Goal: Find specific page/section: Find specific page/section

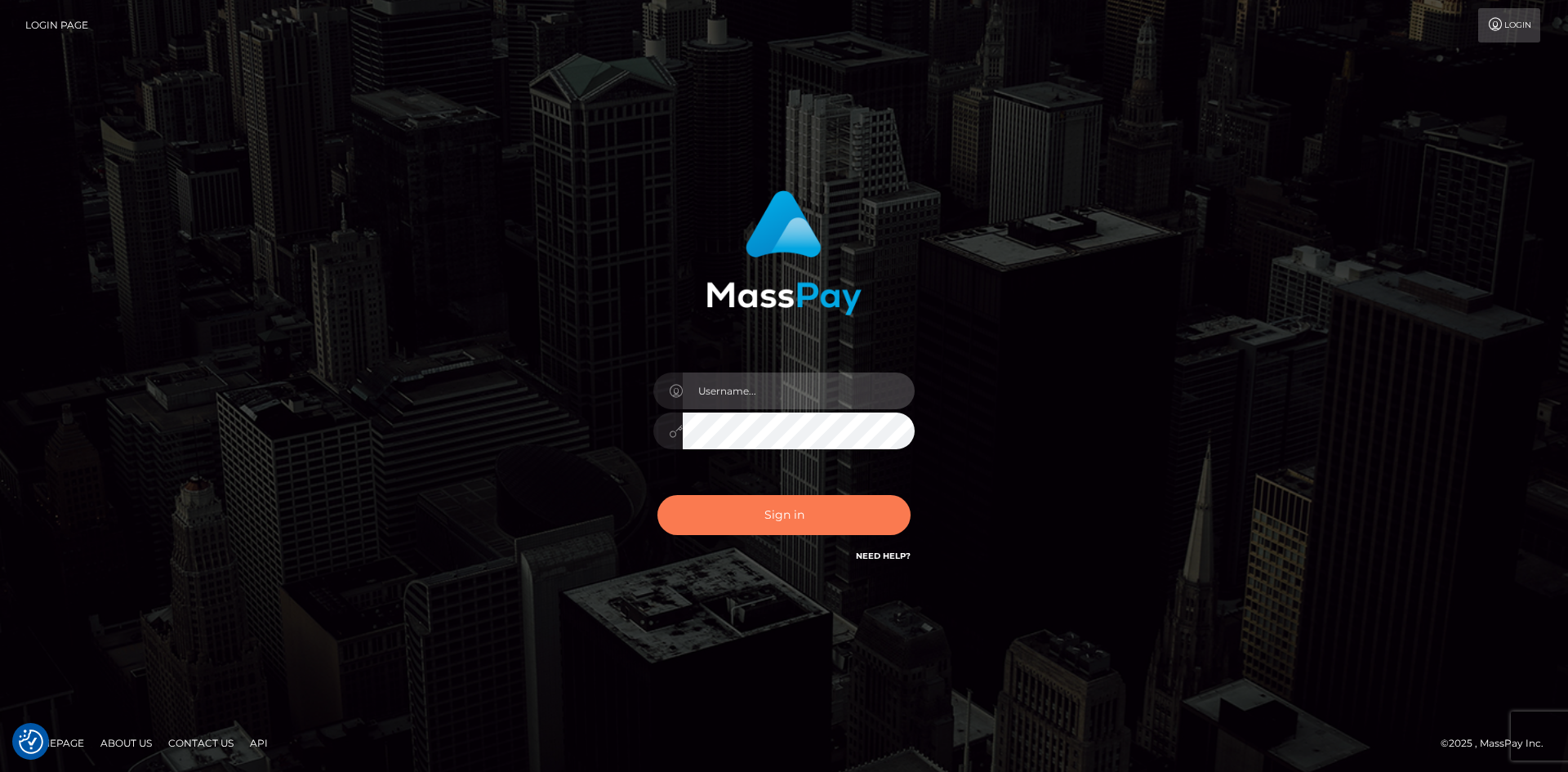
type input "alexstef"
click at [796, 508] on button "Sign in" at bounding box center [784, 515] width 253 height 40
type input "alexstef"
click at [803, 521] on button "Sign in" at bounding box center [784, 515] width 253 height 40
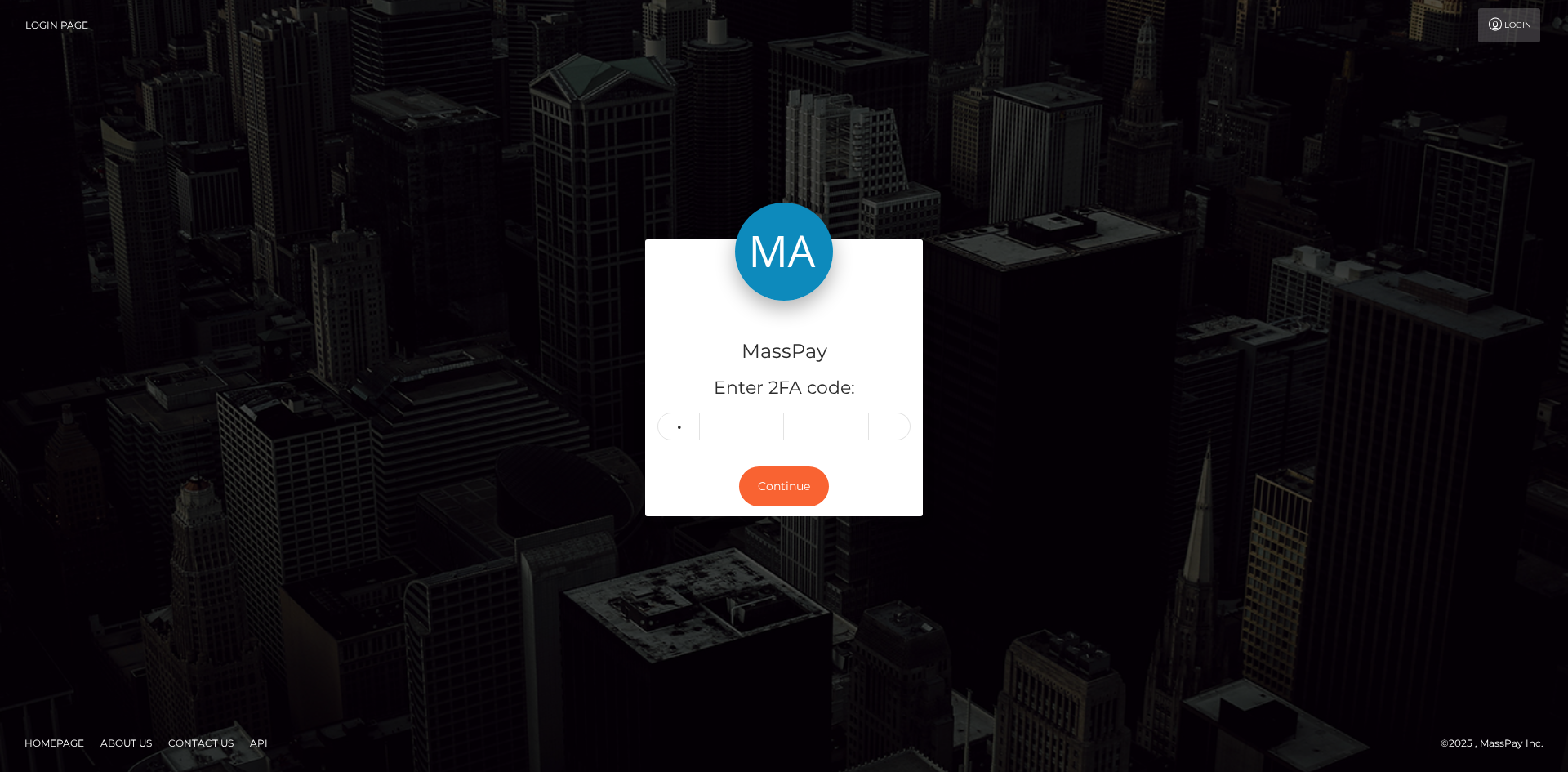
type input "8"
type input "7"
type input "0"
type input "9"
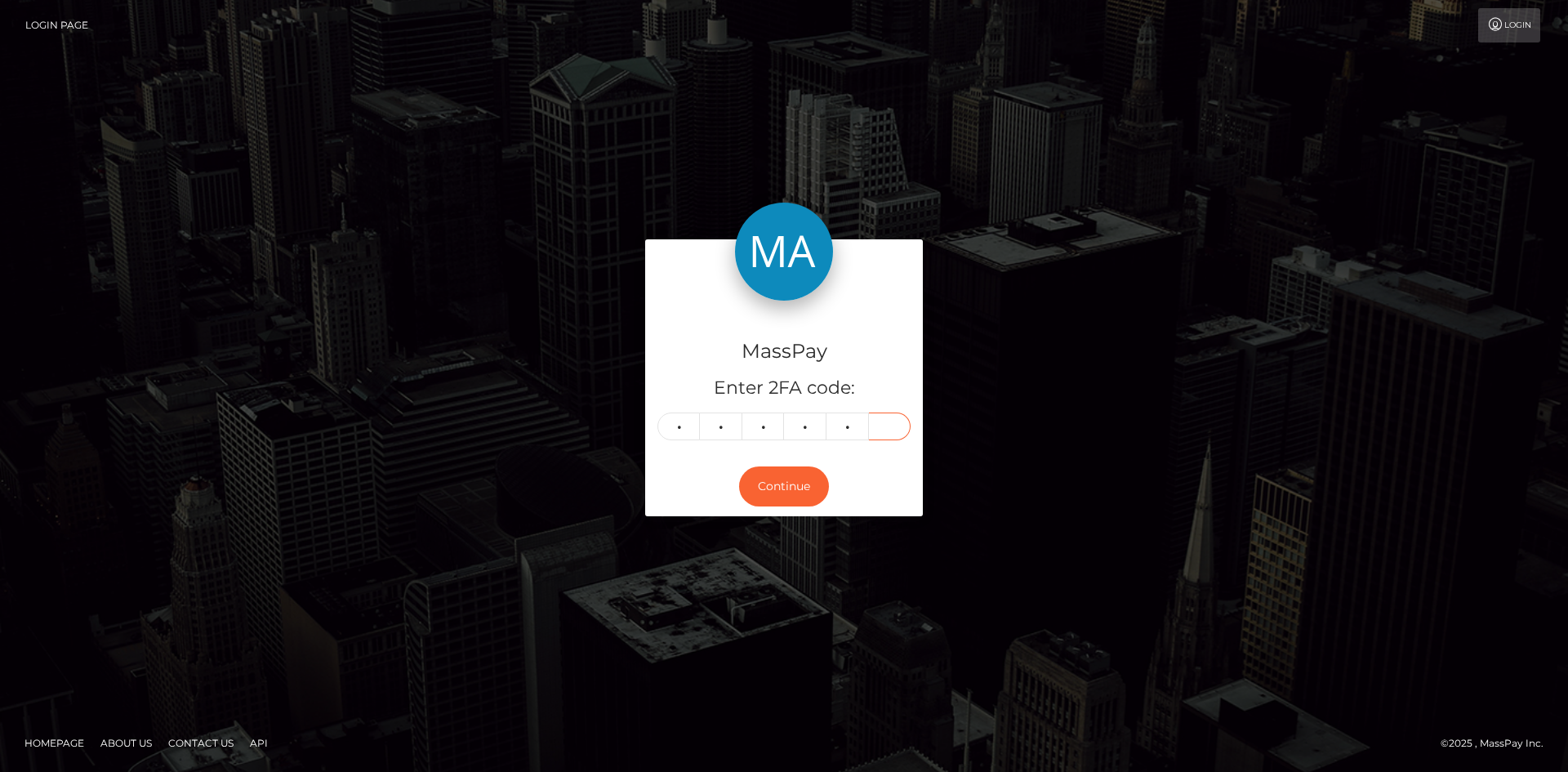
type input "1"
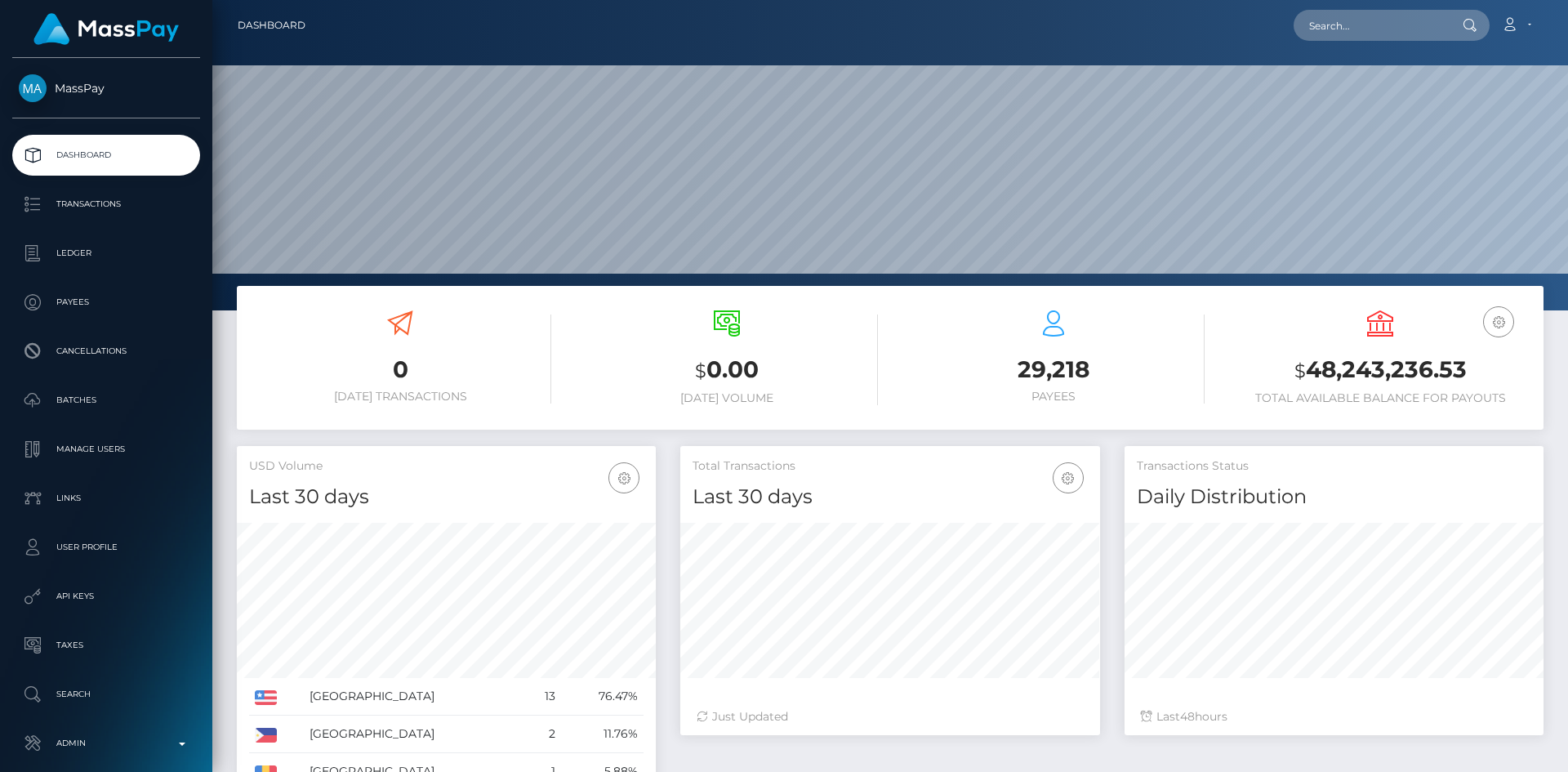
scroll to position [290, 419]
click at [1345, 17] on input "text" at bounding box center [1370, 25] width 153 height 31
paste input "poact_bf9VIpdpM1Tm"
type input "poact_bf9VIpdpM1Tm"
click at [1366, 77] on link "ERDEM ÖZBEK" at bounding box center [1359, 84] width 131 height 30
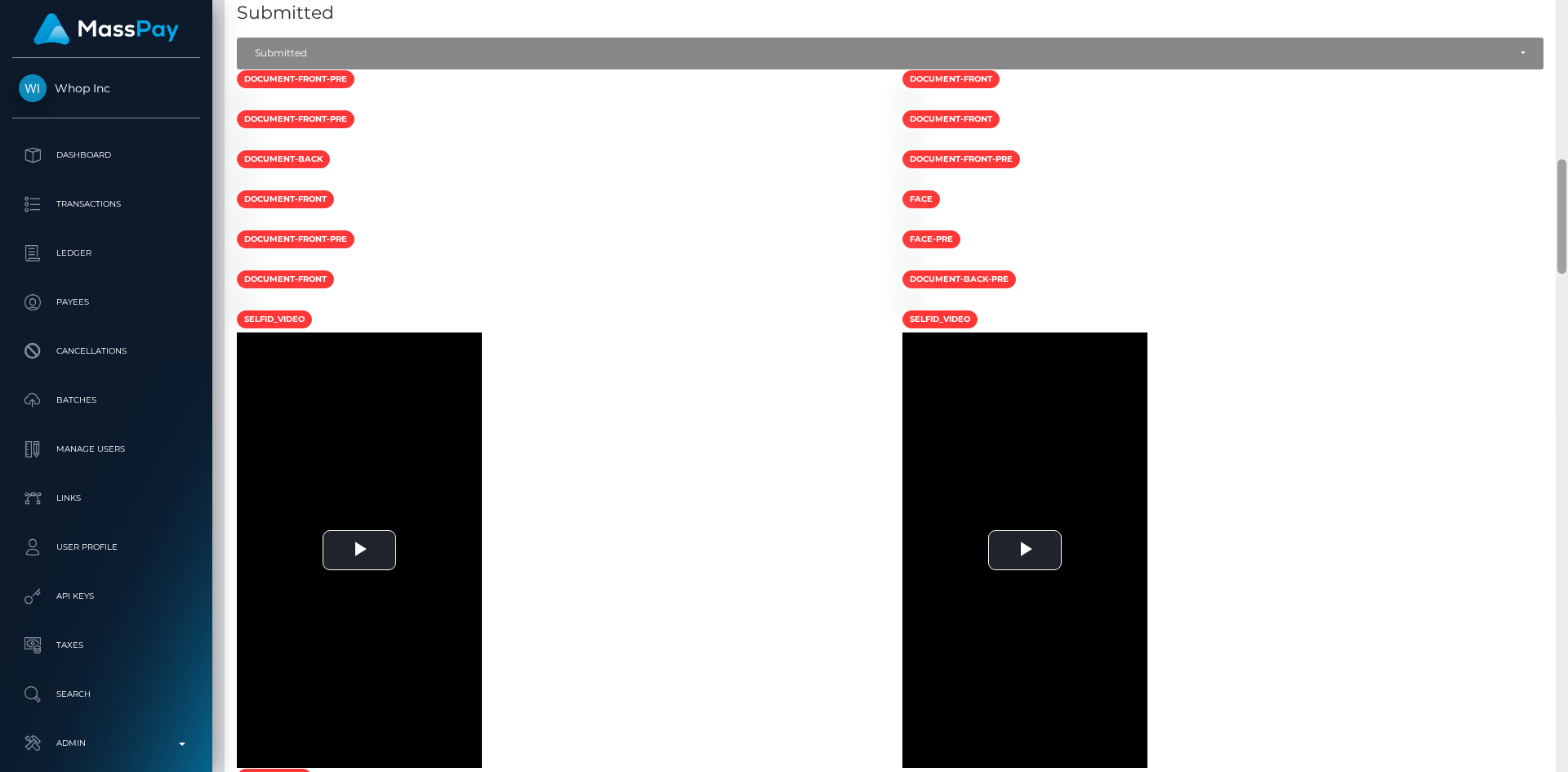
click at [1467, 187] on div "Customer Profile Loading... Loading..." at bounding box center [890, 386] width 1356 height 772
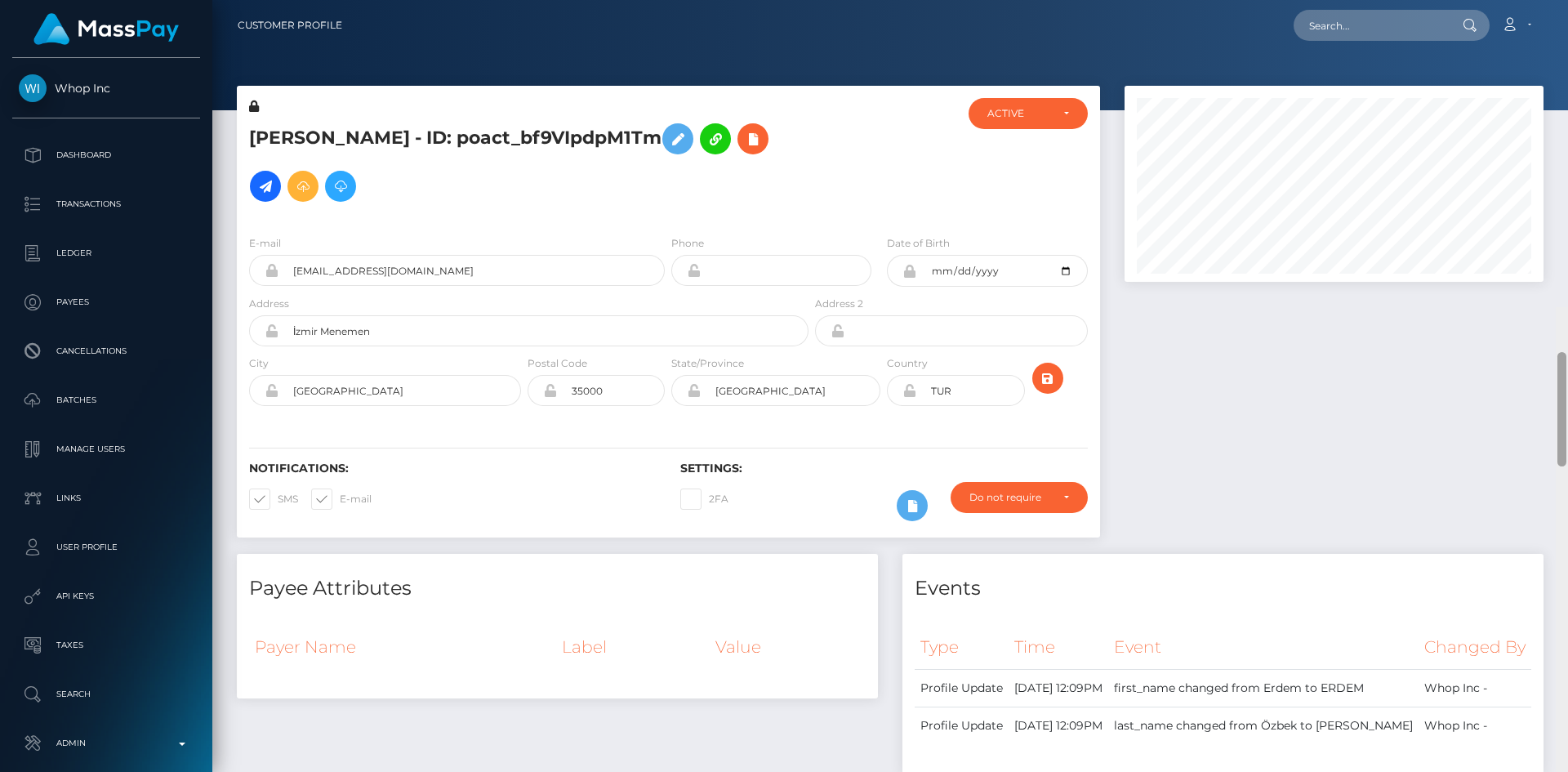
drag, startPoint x: 1558, startPoint y: 134, endPoint x: 1520, endPoint y: -26, distance: 164.5
click at [1520, 0] on html "Whop Inc Dashboard Transactions Ledger Payees Cancellations Links" at bounding box center [784, 386] width 1568 height 772
